Goal: Task Accomplishment & Management: Complete application form

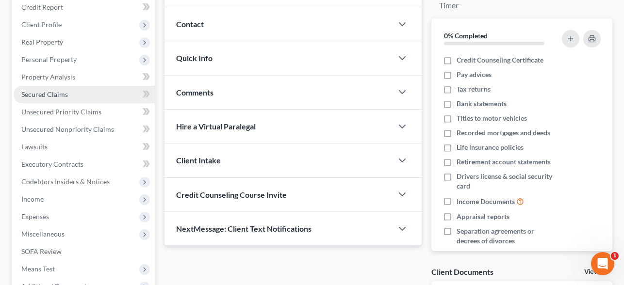
scroll to position [88, 0]
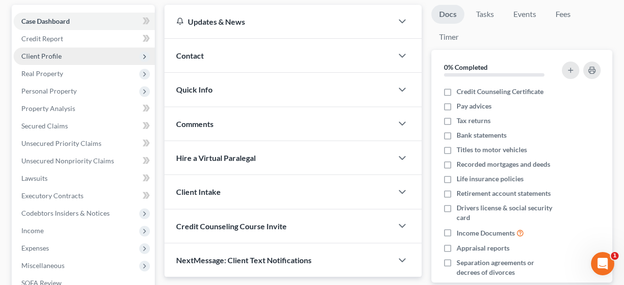
click at [61, 56] on span "Client Profile" at bounding box center [84, 56] width 141 height 17
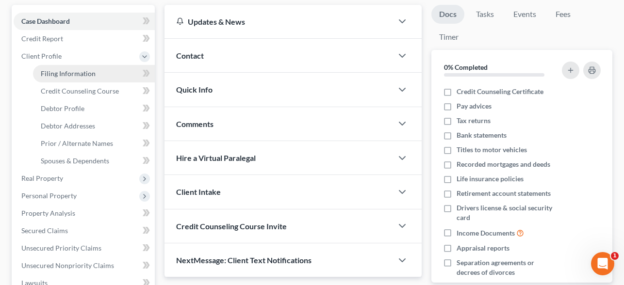
click at [70, 70] on span "Filing Information" at bounding box center [68, 73] width 55 height 8
select select "1"
select select "0"
select select "34"
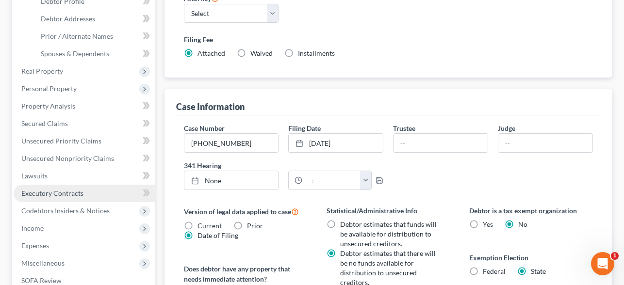
scroll to position [247, 0]
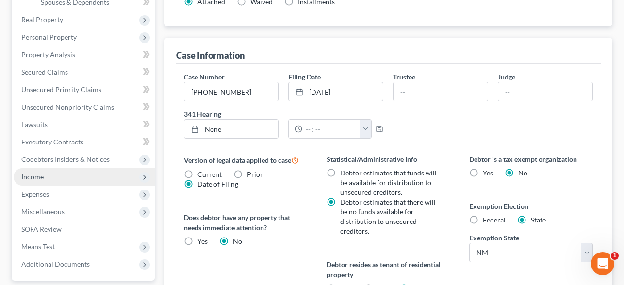
click at [69, 175] on span "Income" at bounding box center [84, 176] width 141 height 17
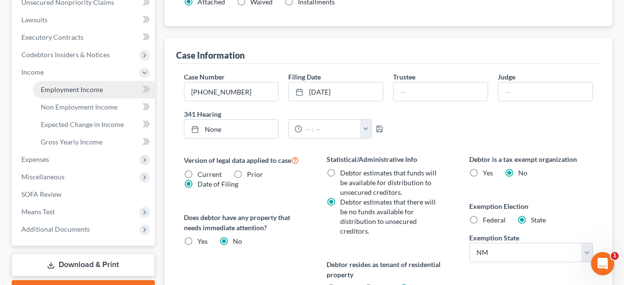
click at [72, 83] on link "Employment Income" at bounding box center [94, 89] width 122 height 17
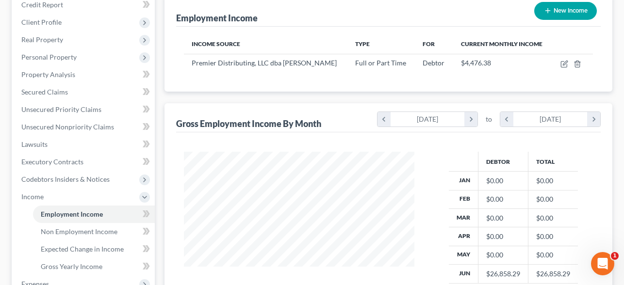
scroll to position [120, 0]
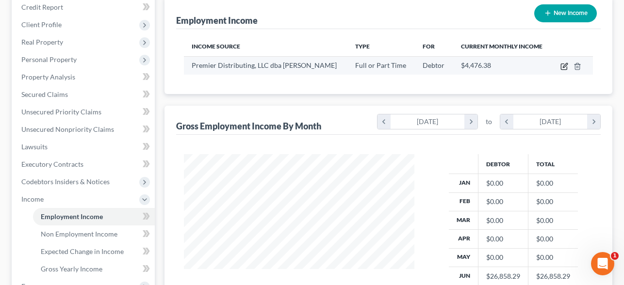
click at [564, 67] on icon "button" at bounding box center [565, 67] width 8 height 8
select select "0"
select select "34"
select select "0"
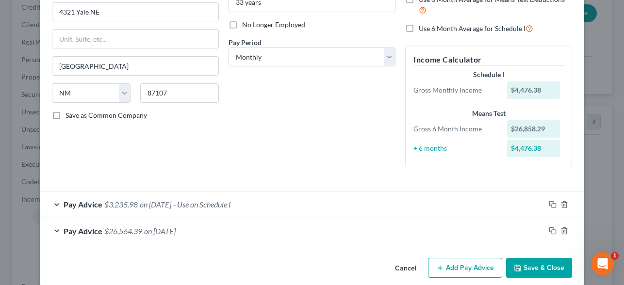
scroll to position [117, 0]
click at [609, 58] on div "Edit Income Source × Employment Type * Select Full or [DEMOGRAPHIC_DATA] Employ…" at bounding box center [312, 142] width 624 height 285
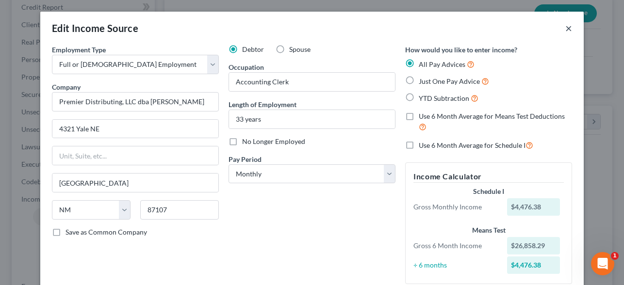
click at [570, 27] on button "×" at bounding box center [568, 28] width 7 height 12
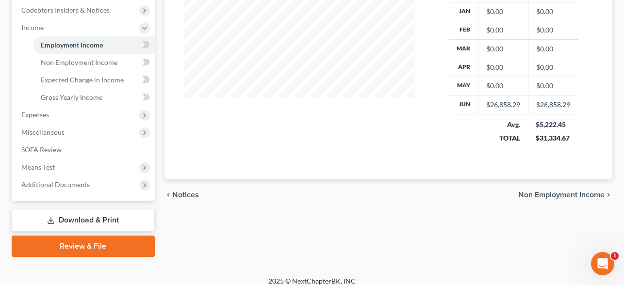
scroll to position [299, 0]
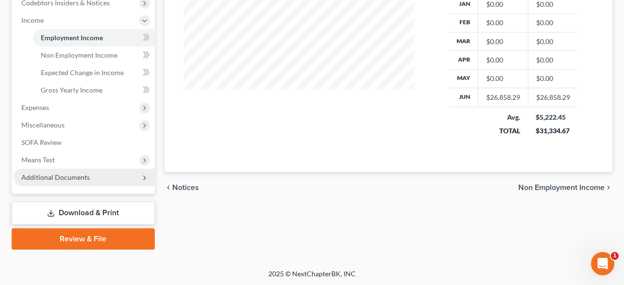
click at [75, 180] on span "Additional Documents" at bounding box center [55, 177] width 68 height 8
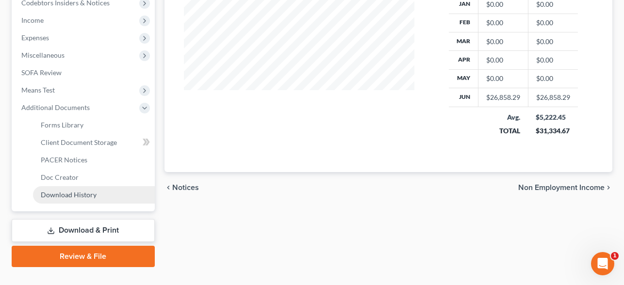
click at [85, 189] on link "Download History" at bounding box center [94, 194] width 122 height 17
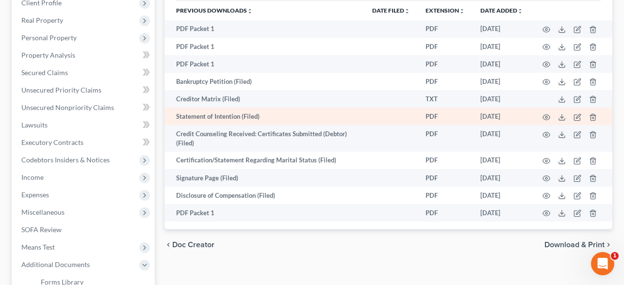
scroll to position [144, 0]
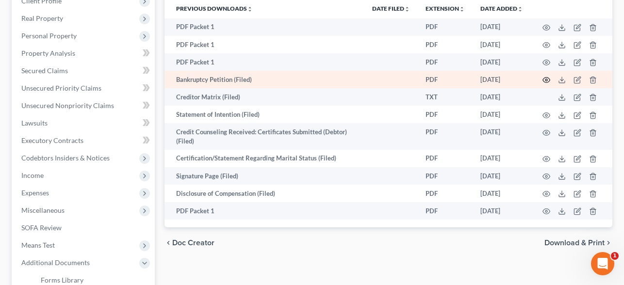
click at [548, 81] on icon "button" at bounding box center [547, 80] width 8 height 8
